Goal: Task Accomplishment & Management: Use online tool/utility

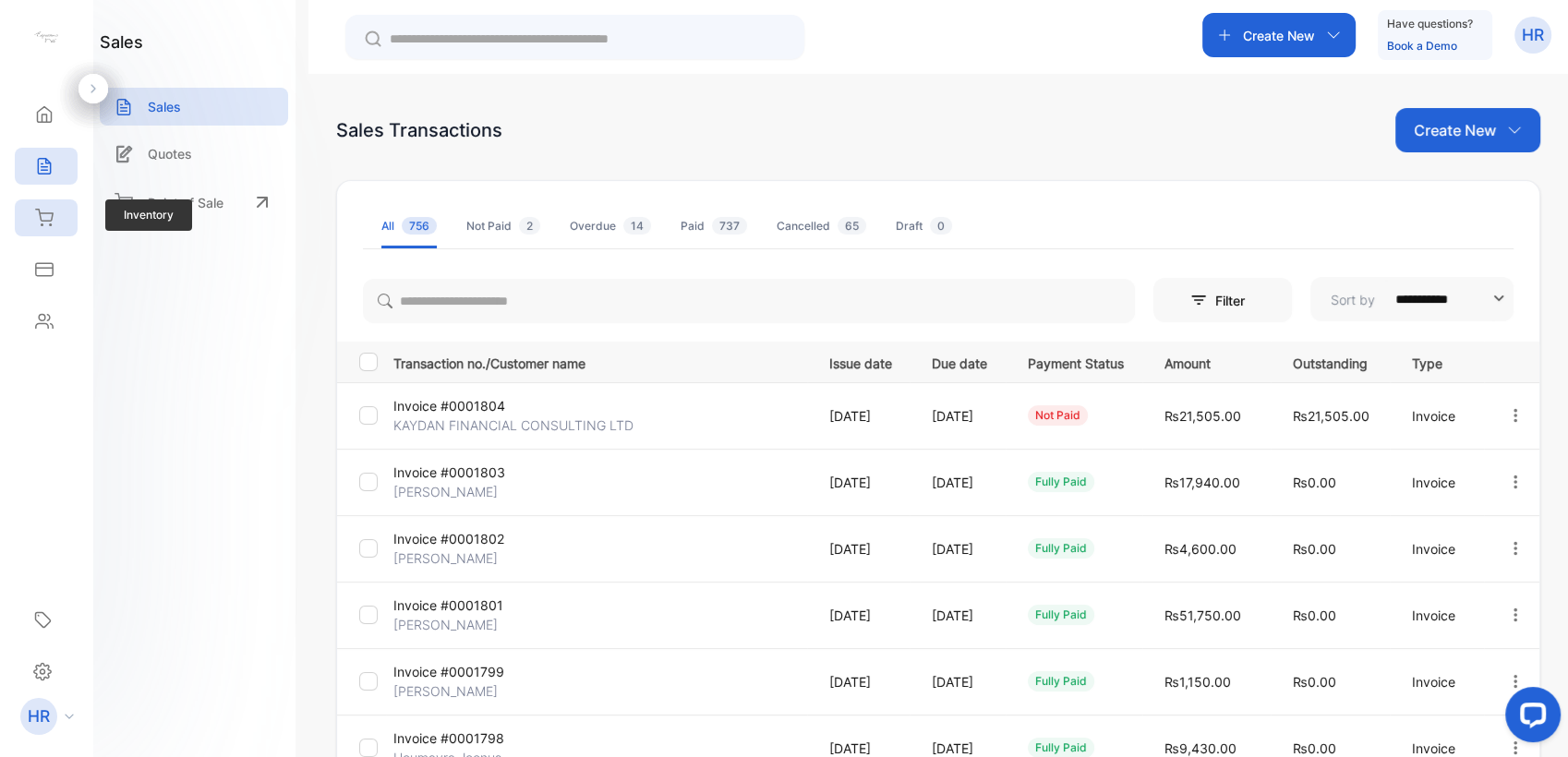
drag, startPoint x: 0, startPoint y: 0, endPoint x: 37, endPoint y: 223, distance: 226.0
click at [37, 221] on icon at bounding box center [44, 217] width 19 height 19
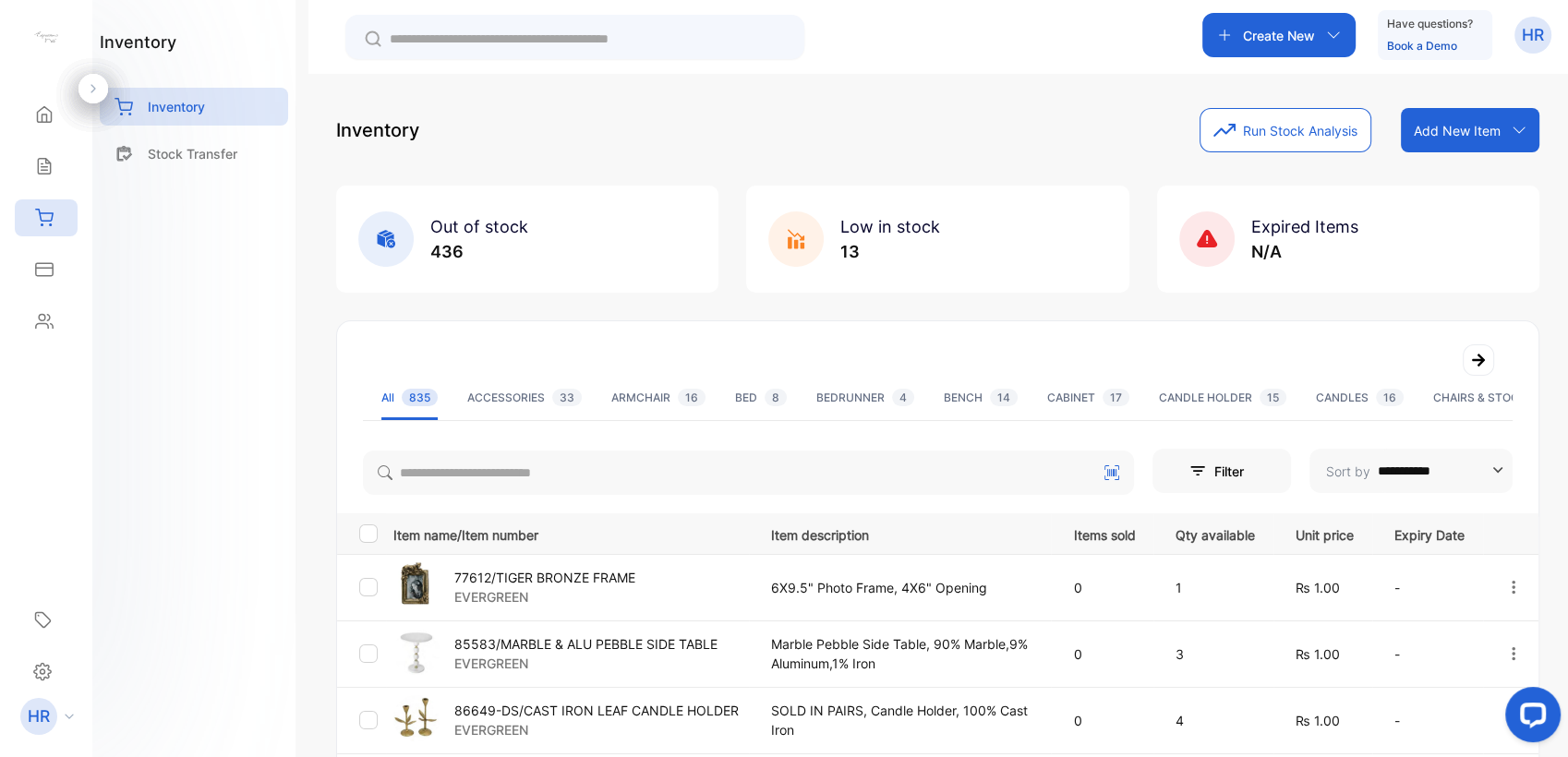
click at [227, 156] on p "Stock Transfer" at bounding box center [193, 154] width 90 height 20
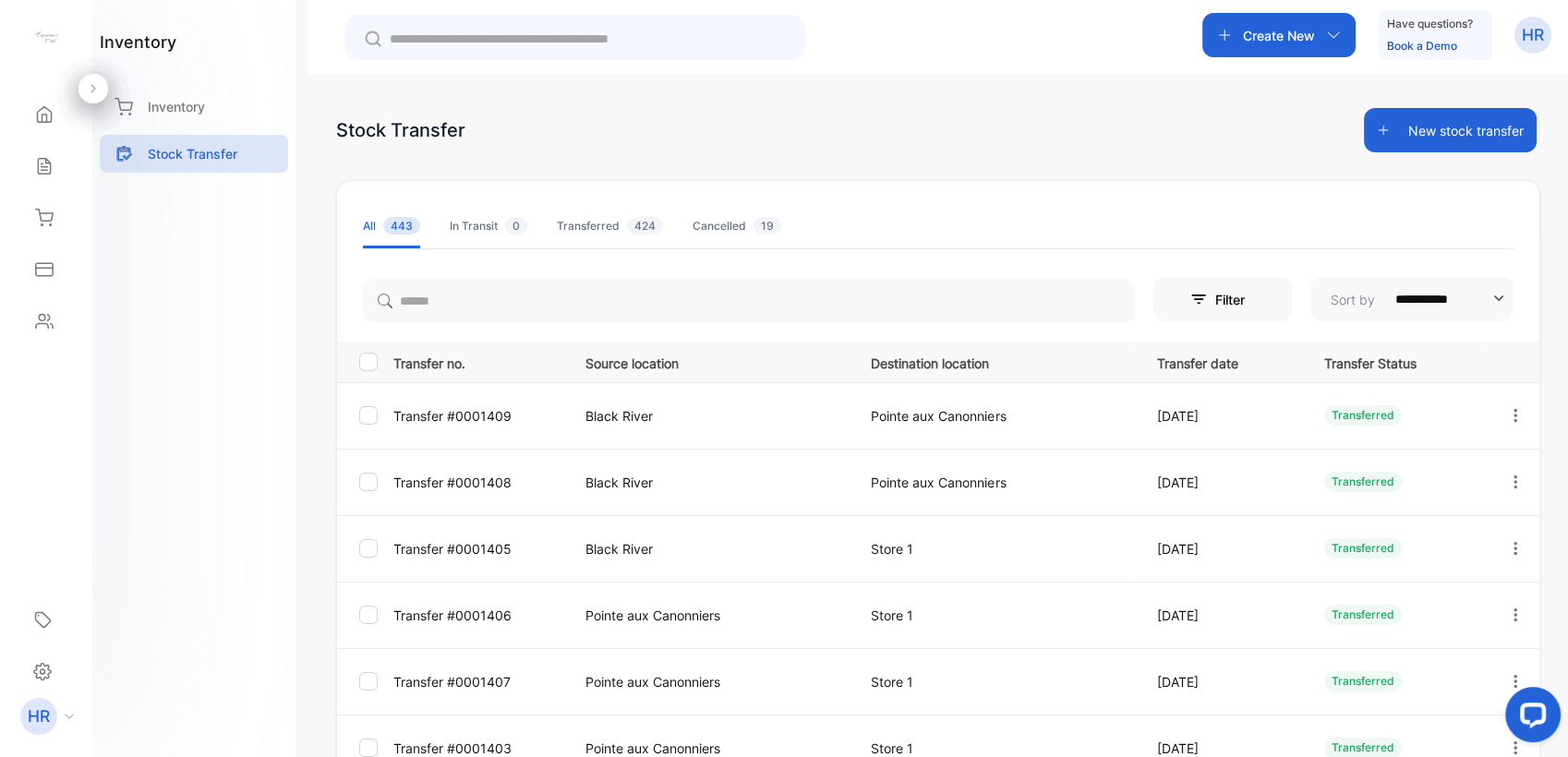
click at [632, 478] on p "Black River" at bounding box center [709, 482] width 248 height 20
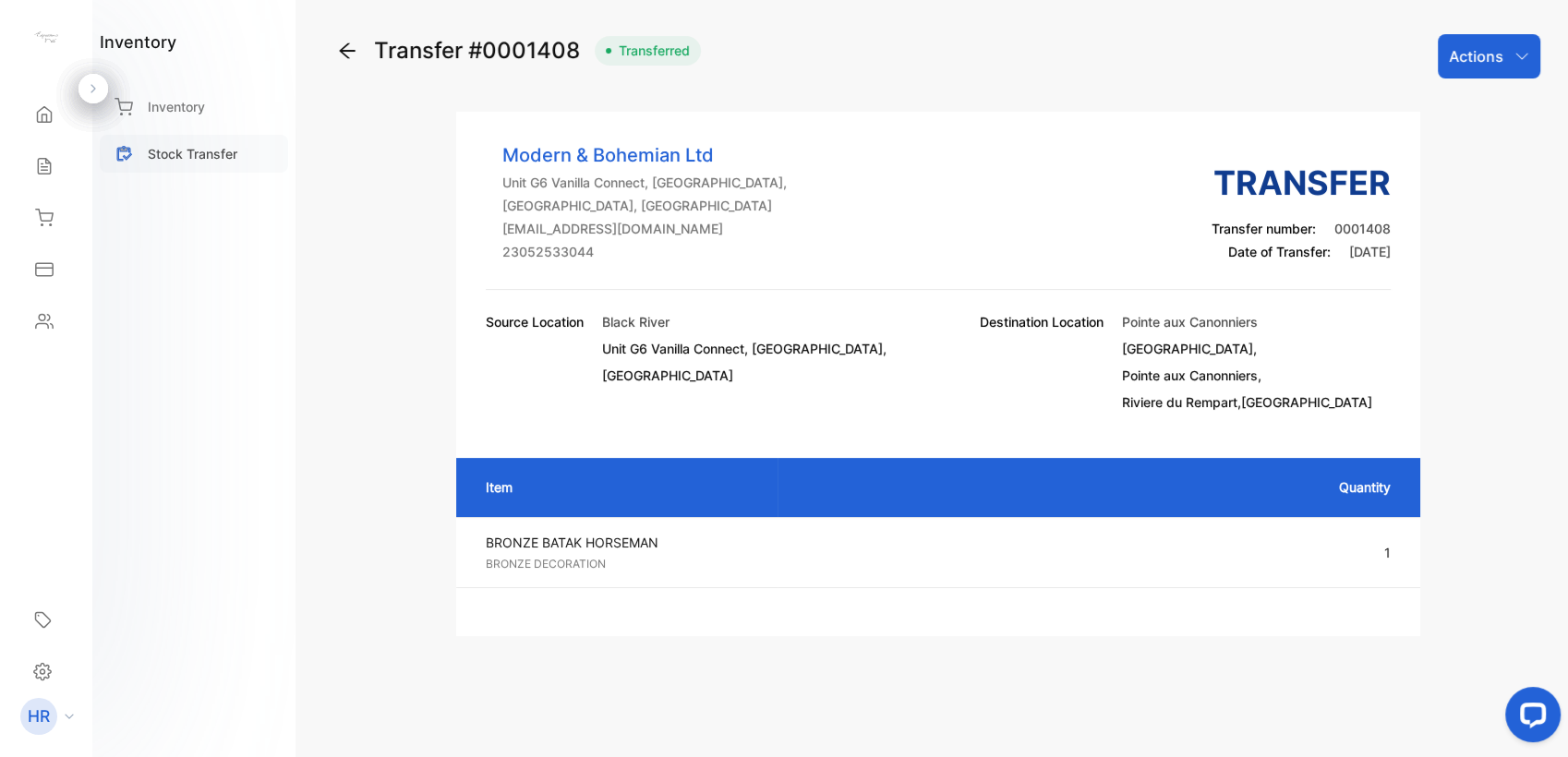
click at [233, 148] on p "Stock Transfer" at bounding box center [193, 154] width 90 height 20
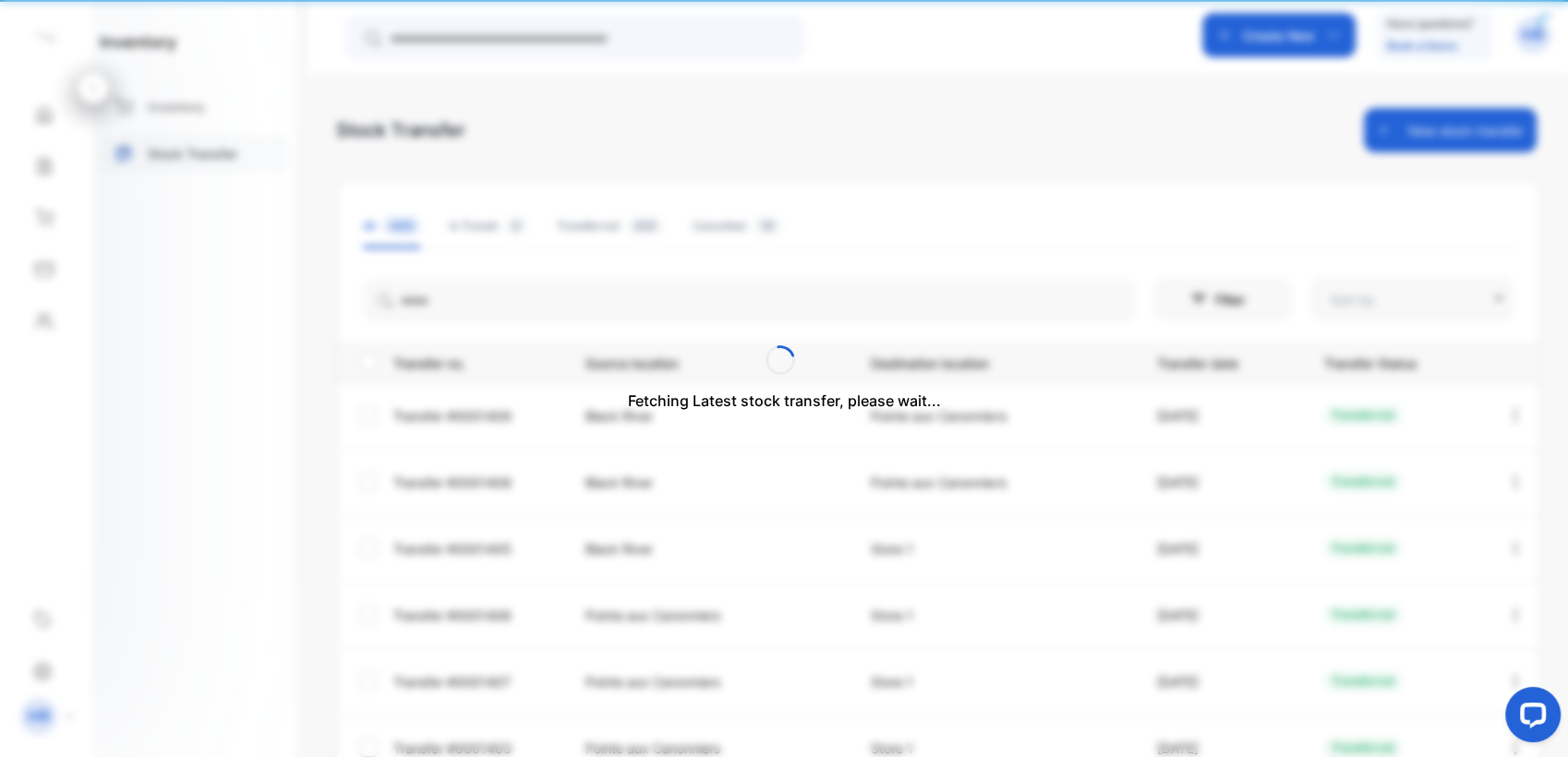
type input "**********"
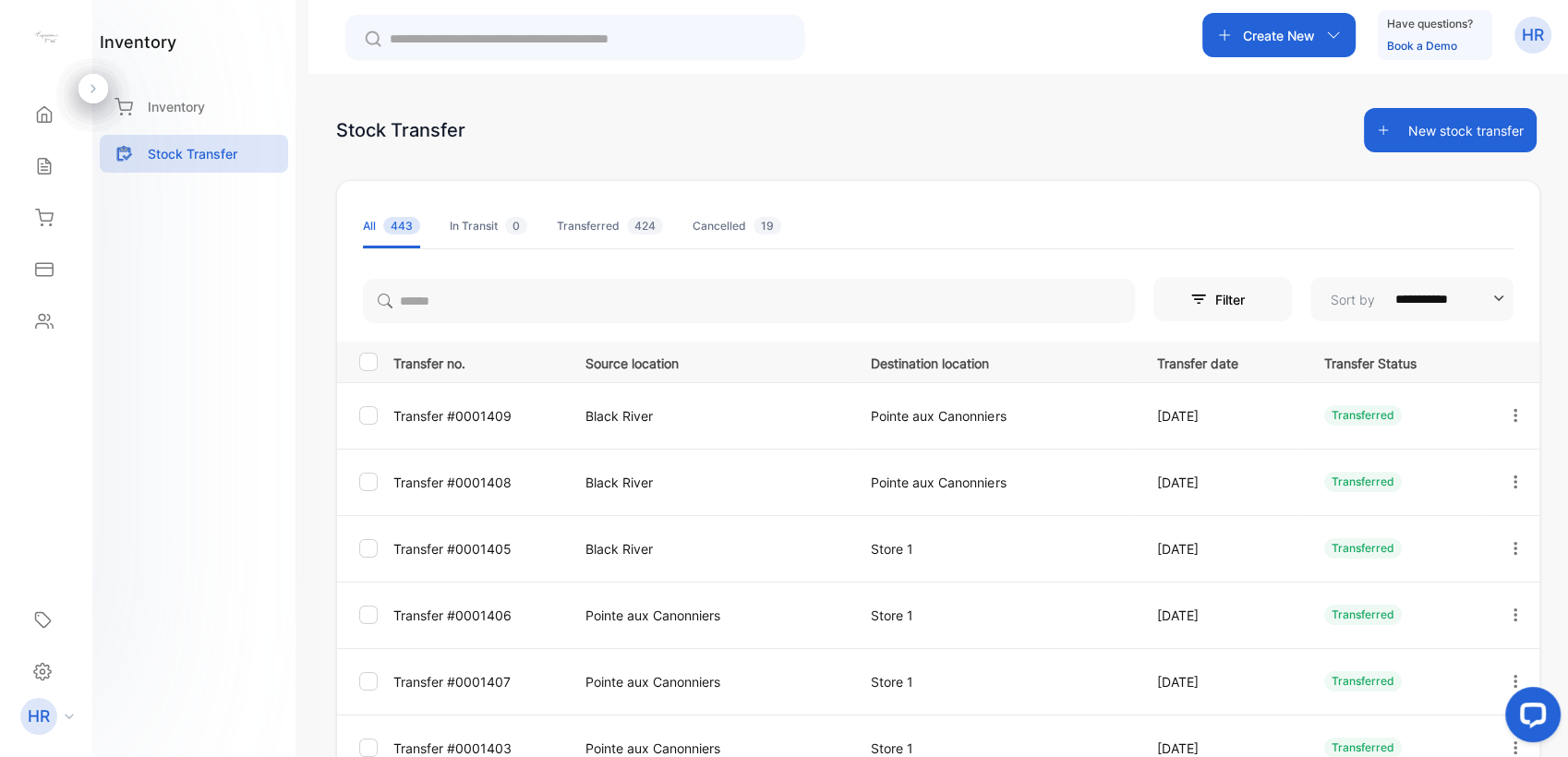
click at [635, 413] on p "Black River" at bounding box center [709, 416] width 248 height 20
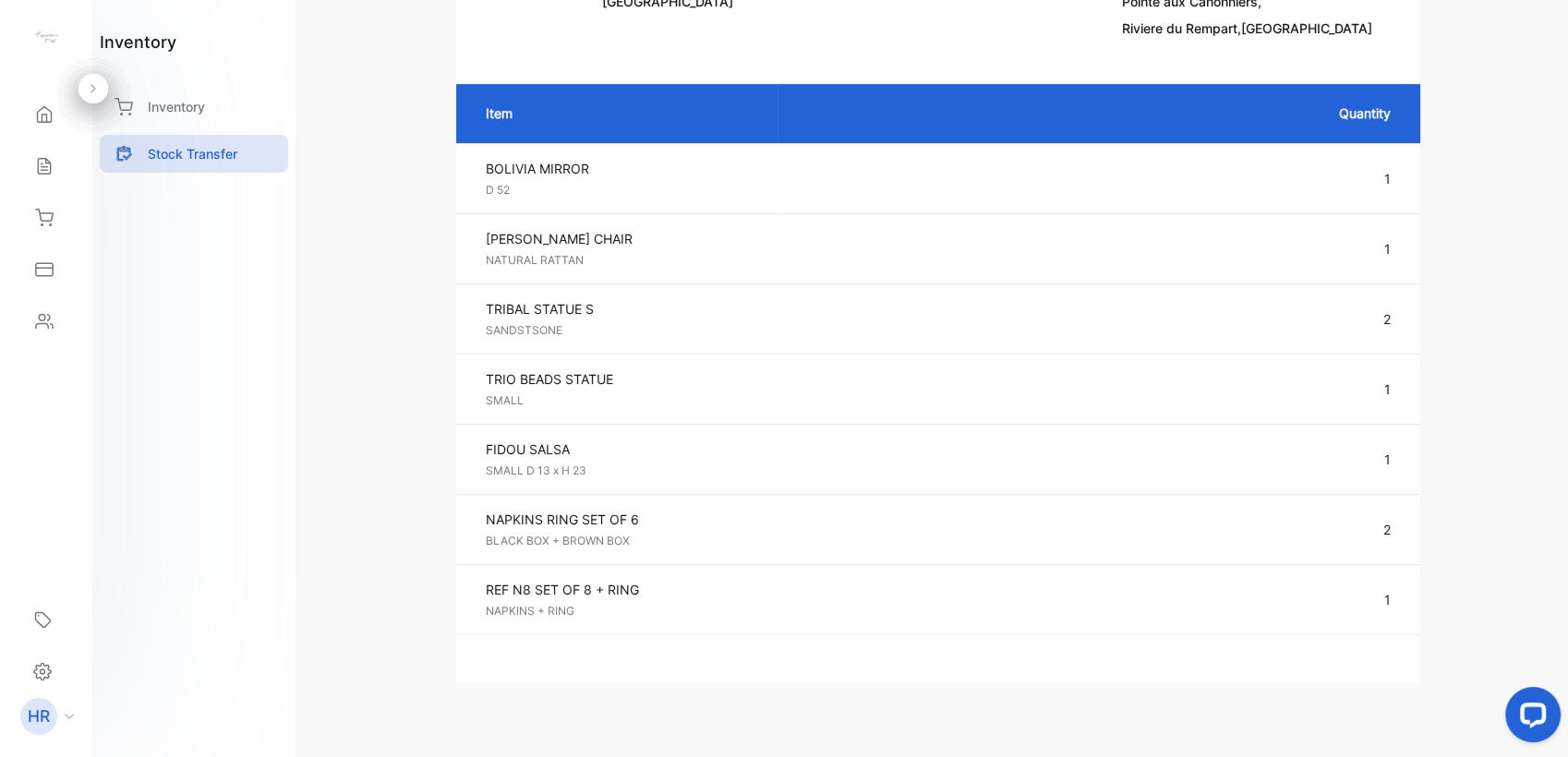
scroll to position [402, 0]
